Goal: Task Accomplishment & Management: Manage account settings

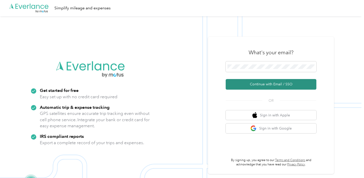
click at [252, 83] on button "Continue with Email / SSO" at bounding box center [271, 84] width 91 height 11
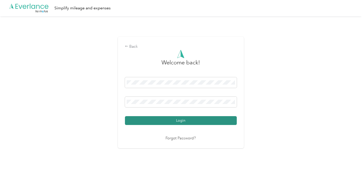
click at [164, 119] on button "Login" at bounding box center [181, 120] width 112 height 9
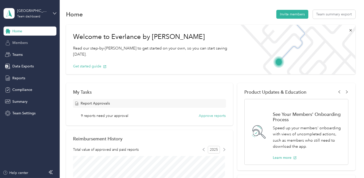
click at [20, 43] on span "Members" at bounding box center [19, 42] width 15 height 5
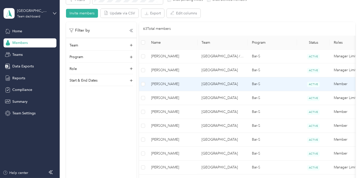
scroll to position [101, 0]
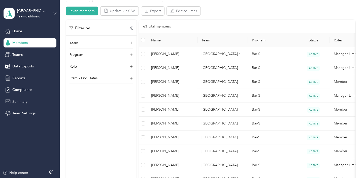
click at [25, 102] on span "Summary" at bounding box center [19, 101] width 15 height 5
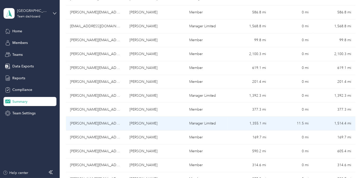
scroll to position [151, 0]
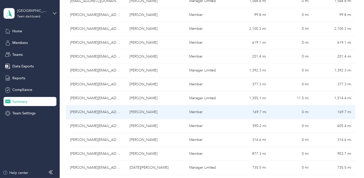
click at [96, 111] on td "[PERSON_NAME][EMAIL_ADDRESS][PERSON_NAME][DOMAIN_NAME]" at bounding box center [96, 112] width 60 height 14
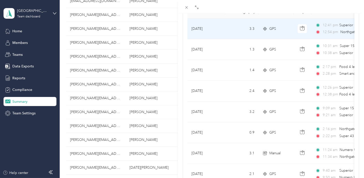
scroll to position [50, 0]
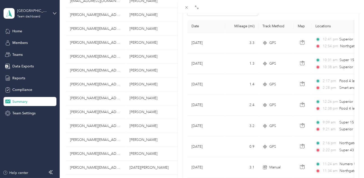
click at [80, 108] on div "[PERSON_NAME] Archive Trips Expenses Reports Member info Program Rates Work hou…" at bounding box center [182, 89] width 364 height 178
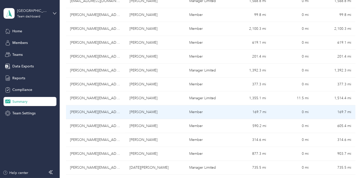
click at [142, 112] on td "[PERSON_NAME]" at bounding box center [155, 112] width 60 height 14
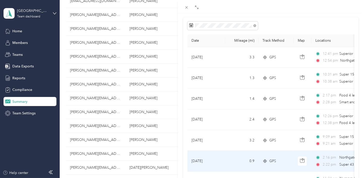
scroll to position [25, 0]
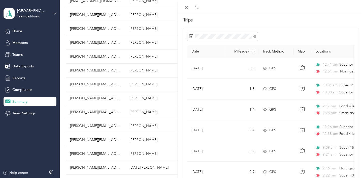
click at [92, 110] on div "[PERSON_NAME] Archive Trips Expenses Reports Member info Program Rates Work hou…" at bounding box center [182, 89] width 364 height 178
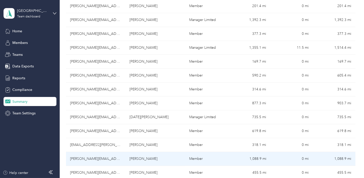
scroll to position [227, 0]
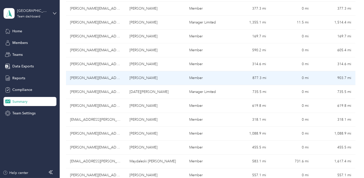
click at [85, 78] on td "[PERSON_NAME][EMAIL_ADDRESS][PERSON_NAME][DOMAIN_NAME]" at bounding box center [96, 78] width 60 height 14
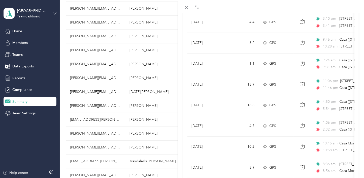
scroll to position [186, 0]
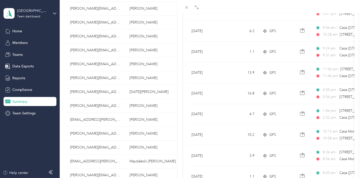
click at [35, 101] on div "[PERSON_NAME] Archive Trips Expenses Reports Member info Program Rates Work hou…" at bounding box center [182, 89] width 364 height 178
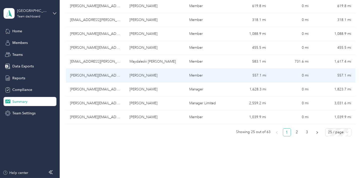
scroll to position [328, 0]
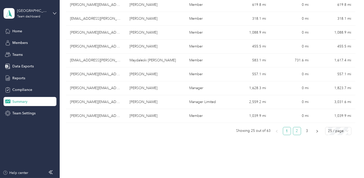
click at [297, 130] on link "2" at bounding box center [297, 131] width 8 height 8
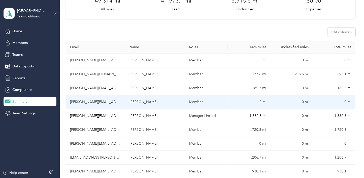
scroll to position [76, 0]
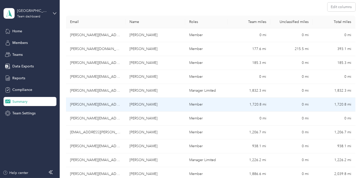
click at [89, 105] on td "[PERSON_NAME][EMAIL_ADDRESS][PERSON_NAME][DOMAIN_NAME]" at bounding box center [96, 105] width 60 height 14
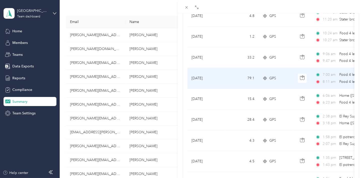
scroll to position [302, 0]
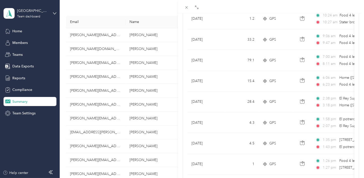
click at [94, 173] on div "[PERSON_NAME] Archive Trips Expenses Reports Member info Program Rates Work hou…" at bounding box center [182, 89] width 364 height 178
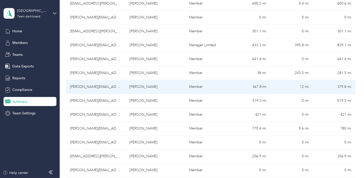
scroll to position [277, 0]
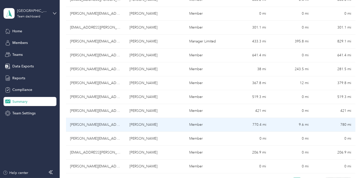
click at [98, 123] on td "[PERSON_NAME][EMAIL_ADDRESS][PERSON_NAME][DOMAIN_NAME]" at bounding box center [96, 125] width 60 height 14
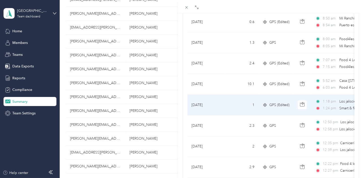
scroll to position [453, 0]
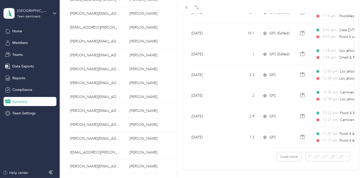
click at [80, 123] on div "[PERSON_NAME] Archive Trips Expenses Reports Member info Program Rates Work hou…" at bounding box center [182, 89] width 364 height 178
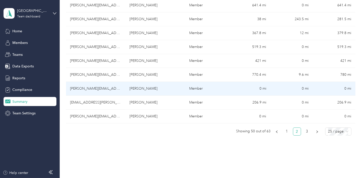
scroll to position [328, 0]
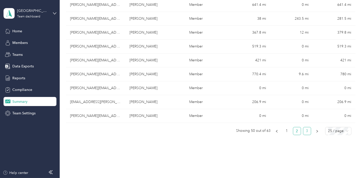
click at [306, 129] on link "3" at bounding box center [307, 131] width 8 height 8
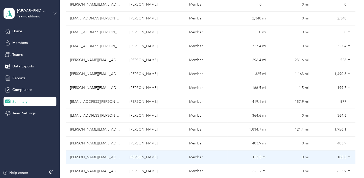
scroll to position [93, 0]
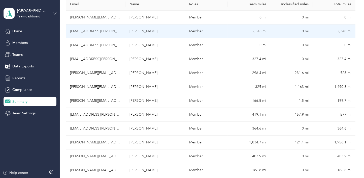
click at [94, 32] on td "[EMAIL_ADDRESS][PERSON_NAME][DOMAIN_NAME]" at bounding box center [96, 31] width 60 height 14
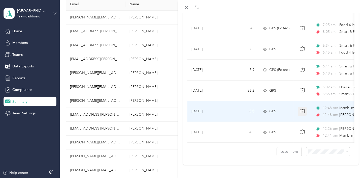
scroll to position [463, 0]
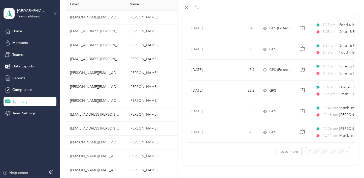
click at [344, 149] on span at bounding box center [346, 151] width 4 height 5
click at [312, 138] on span "100 per load" at bounding box center [316, 138] width 21 height 4
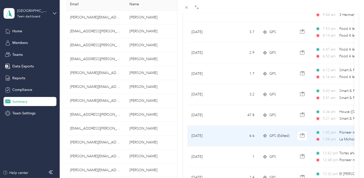
scroll to position [1017, 0]
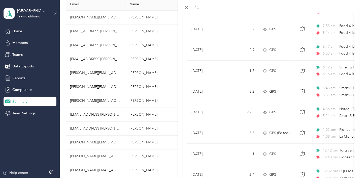
click at [84, 74] on div "[PERSON_NAME] Archive Trips Expenses Reports Member info Program Rates Work hou…" at bounding box center [182, 89] width 364 height 178
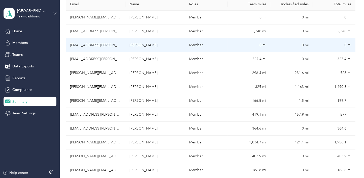
click at [89, 42] on td "[EMAIL_ADDRESS][PERSON_NAME][DOMAIN_NAME]" at bounding box center [96, 45] width 60 height 14
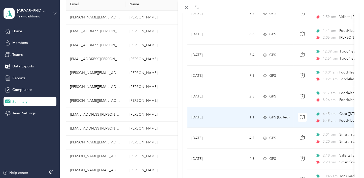
scroll to position [151, 0]
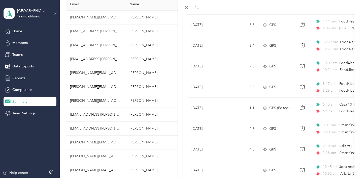
click at [83, 142] on div "[PERSON_NAME] Archive Trips Expenses Reports Member info Program Rates Work hou…" at bounding box center [182, 89] width 364 height 178
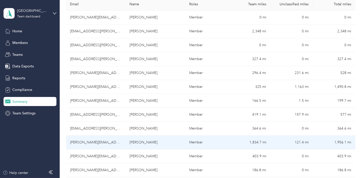
click at [80, 141] on td "[PERSON_NAME][EMAIL_ADDRESS][PERSON_NAME][DOMAIN_NAME]" at bounding box center [96, 142] width 60 height 14
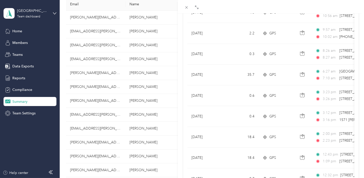
scroll to position [227, 0]
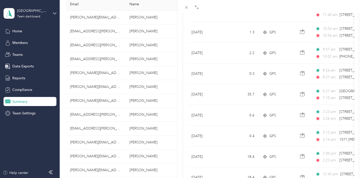
click at [22, 100] on div "[PERSON_NAME] Archive Trips Expenses Reports Member info Program Rates Work hou…" at bounding box center [182, 89] width 364 height 178
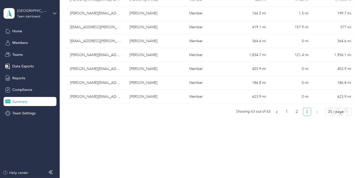
scroll to position [194, 0]
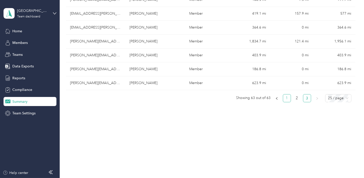
click at [286, 97] on link "1" at bounding box center [287, 98] width 8 height 8
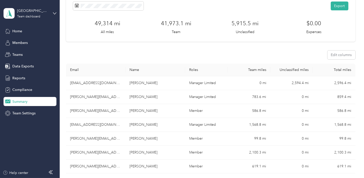
scroll to position [0, 0]
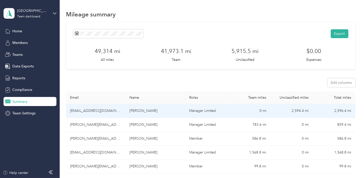
click at [88, 111] on td "[EMAIL_ADDRESS][DOMAIN_NAME]" at bounding box center [96, 111] width 60 height 14
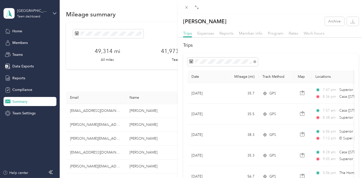
click at [95, 152] on div "[PERSON_NAME] Archive Trips Expenses Reports Member info Program Rates Work hou…" at bounding box center [182, 89] width 364 height 178
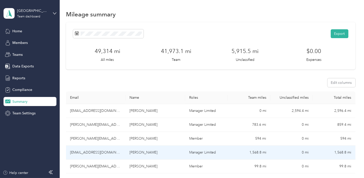
click at [96, 153] on td "[EMAIL_ADDRESS][DOMAIN_NAME]" at bounding box center [96, 152] width 60 height 14
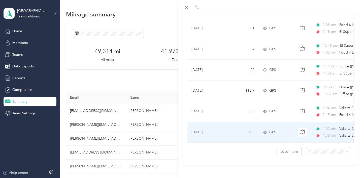
scroll to position [463, 0]
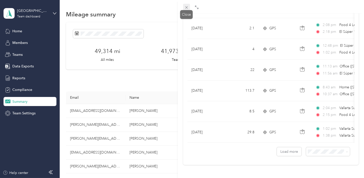
click at [187, 8] on icon at bounding box center [186, 7] width 4 height 4
